Goal: Task Accomplishment & Management: Manage account settings

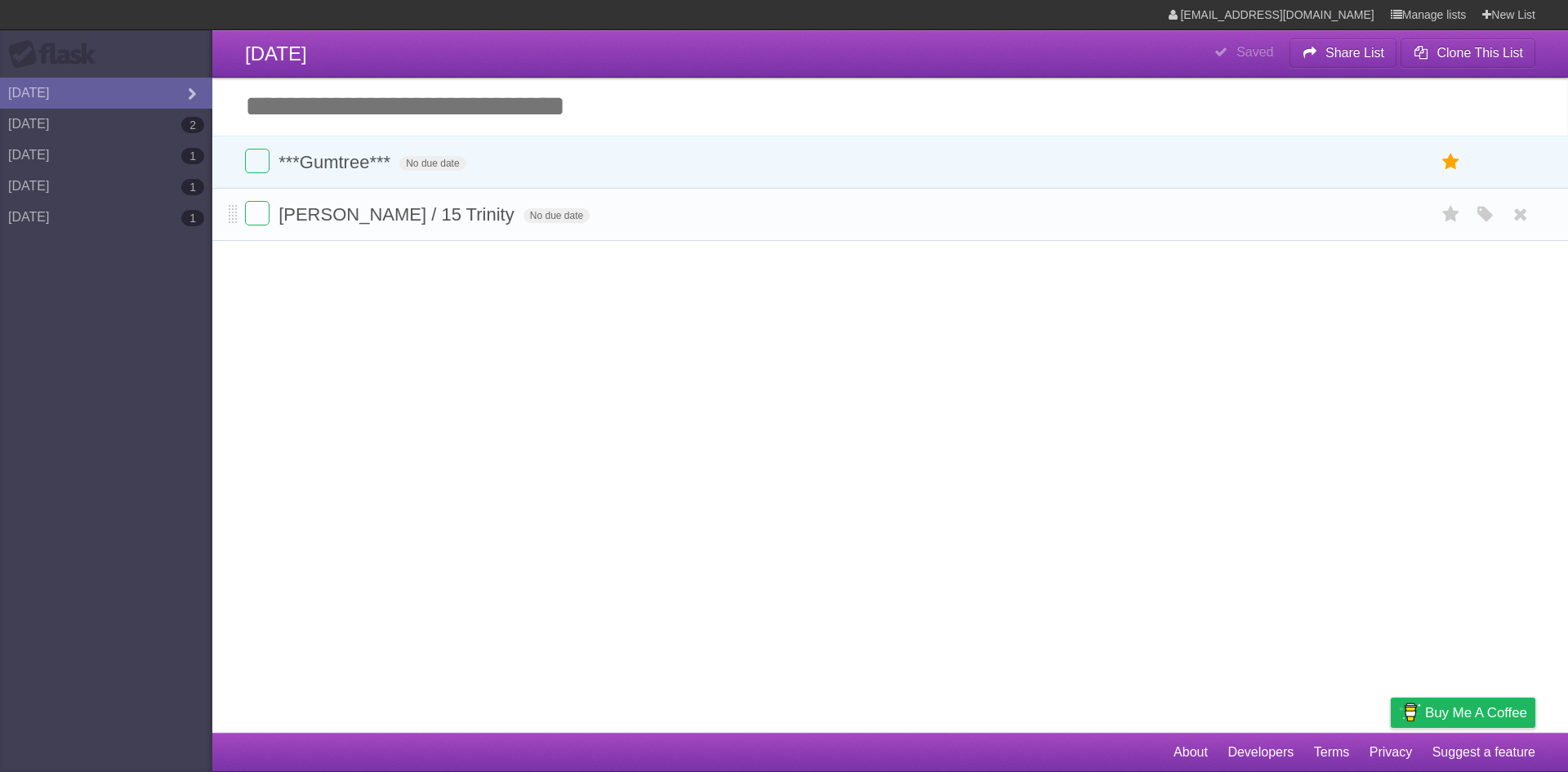
click at [1524, 232] on li "[PERSON_NAME] / 15 Trinity No due date White Red Blue Green Purple Orange" at bounding box center [890, 214] width 1356 height 54
click at [1524, 224] on icon at bounding box center [1520, 215] width 23 height 27
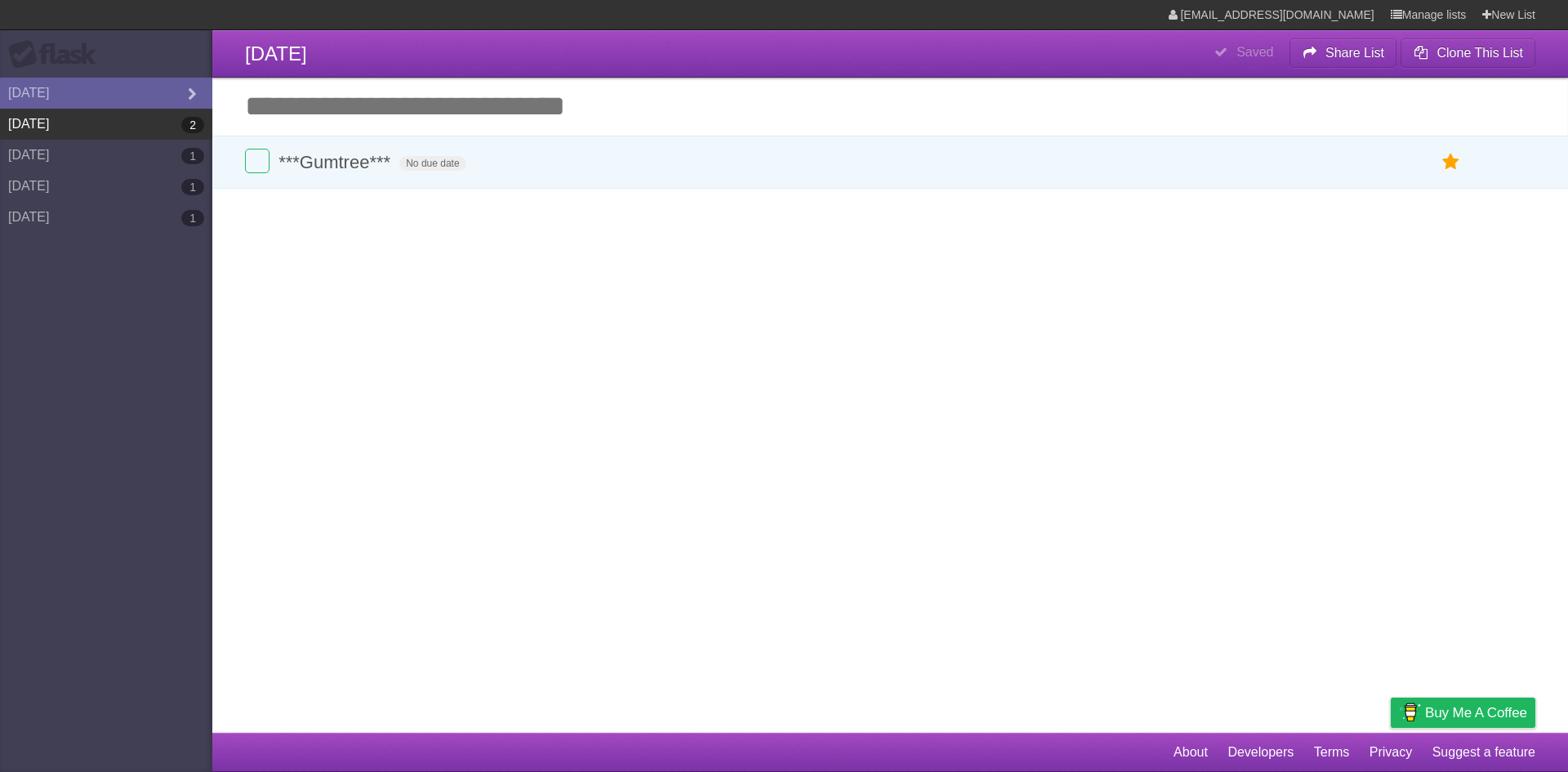
click at [120, 127] on link "[DATE] 2" at bounding box center [106, 124] width 212 height 31
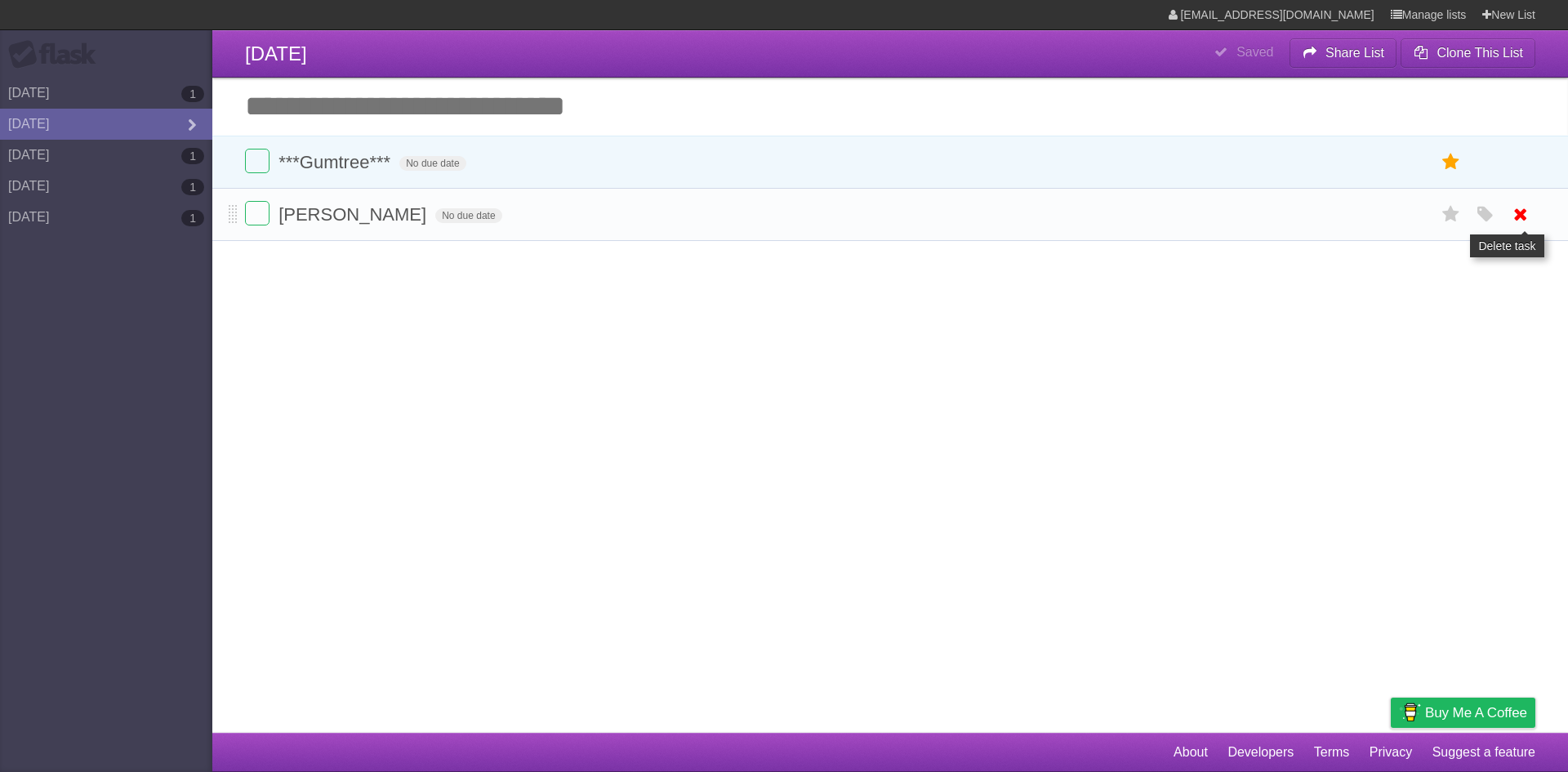
click at [1531, 225] on icon at bounding box center [1520, 215] width 23 height 27
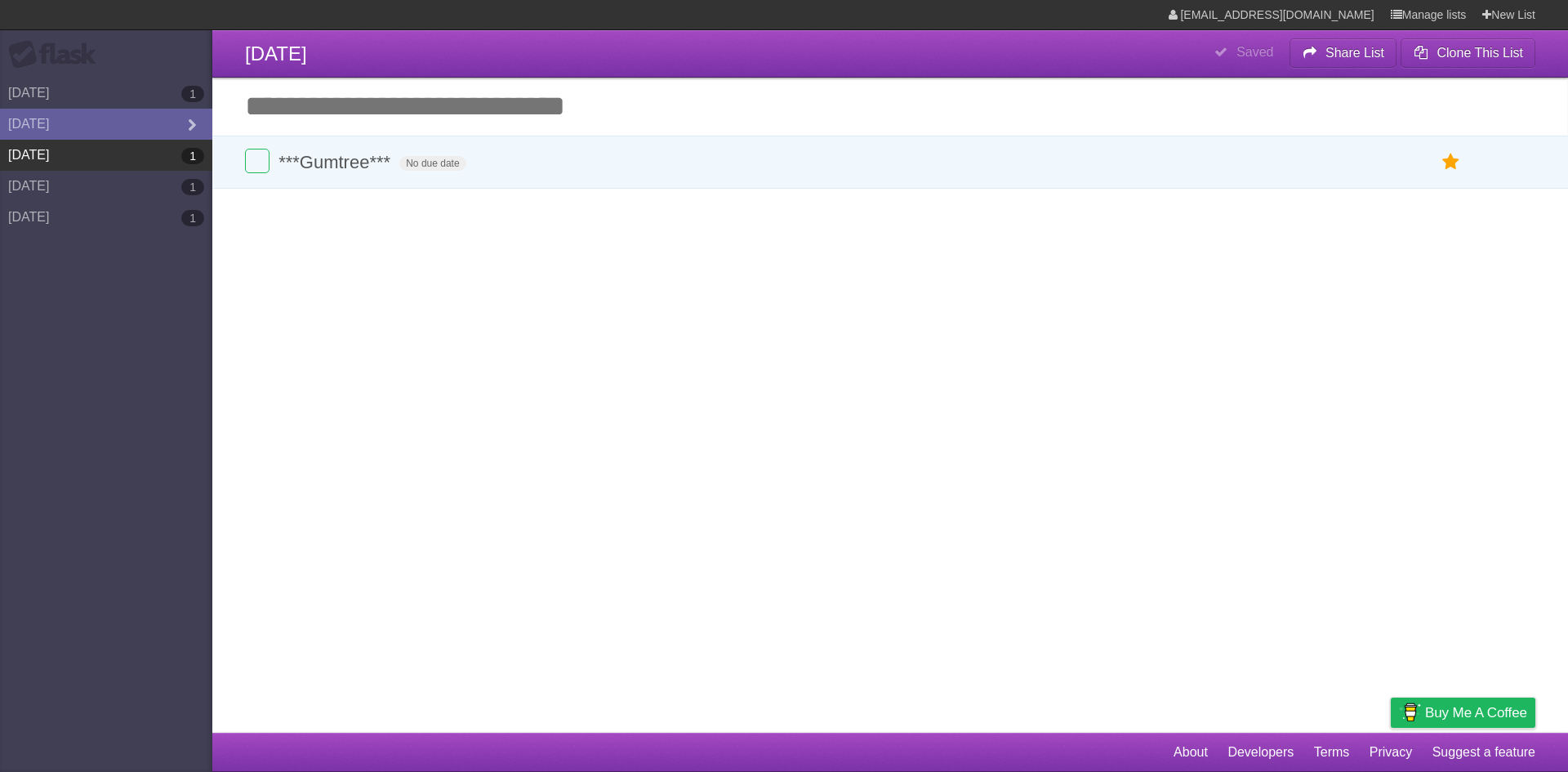
click at [166, 159] on link "[DATE] 1" at bounding box center [106, 155] width 212 height 31
click at [564, 112] on input "Add another task" at bounding box center [890, 106] width 1356 height 57
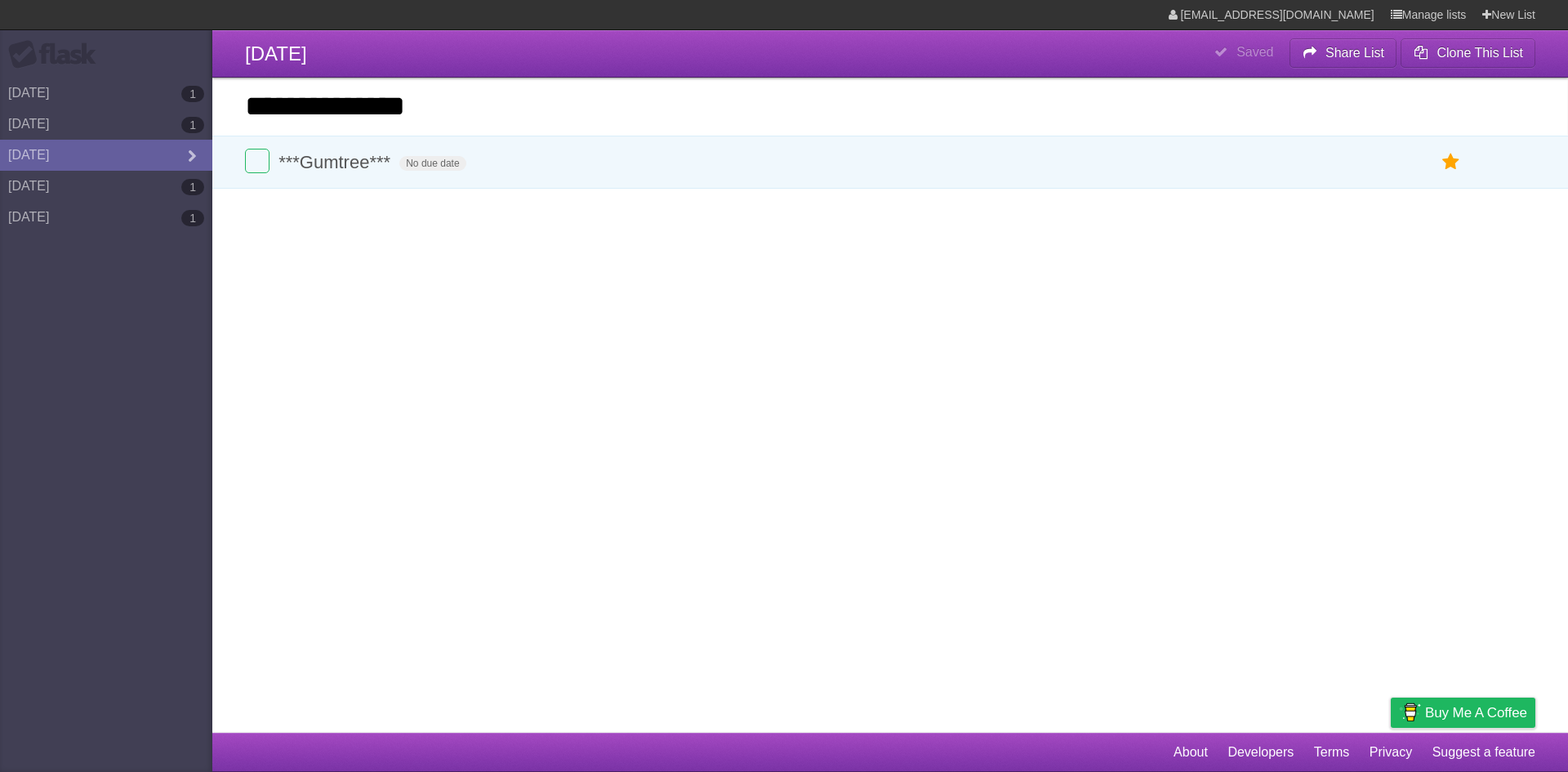
type input "**********"
